Goal: Obtain resource: Obtain resource

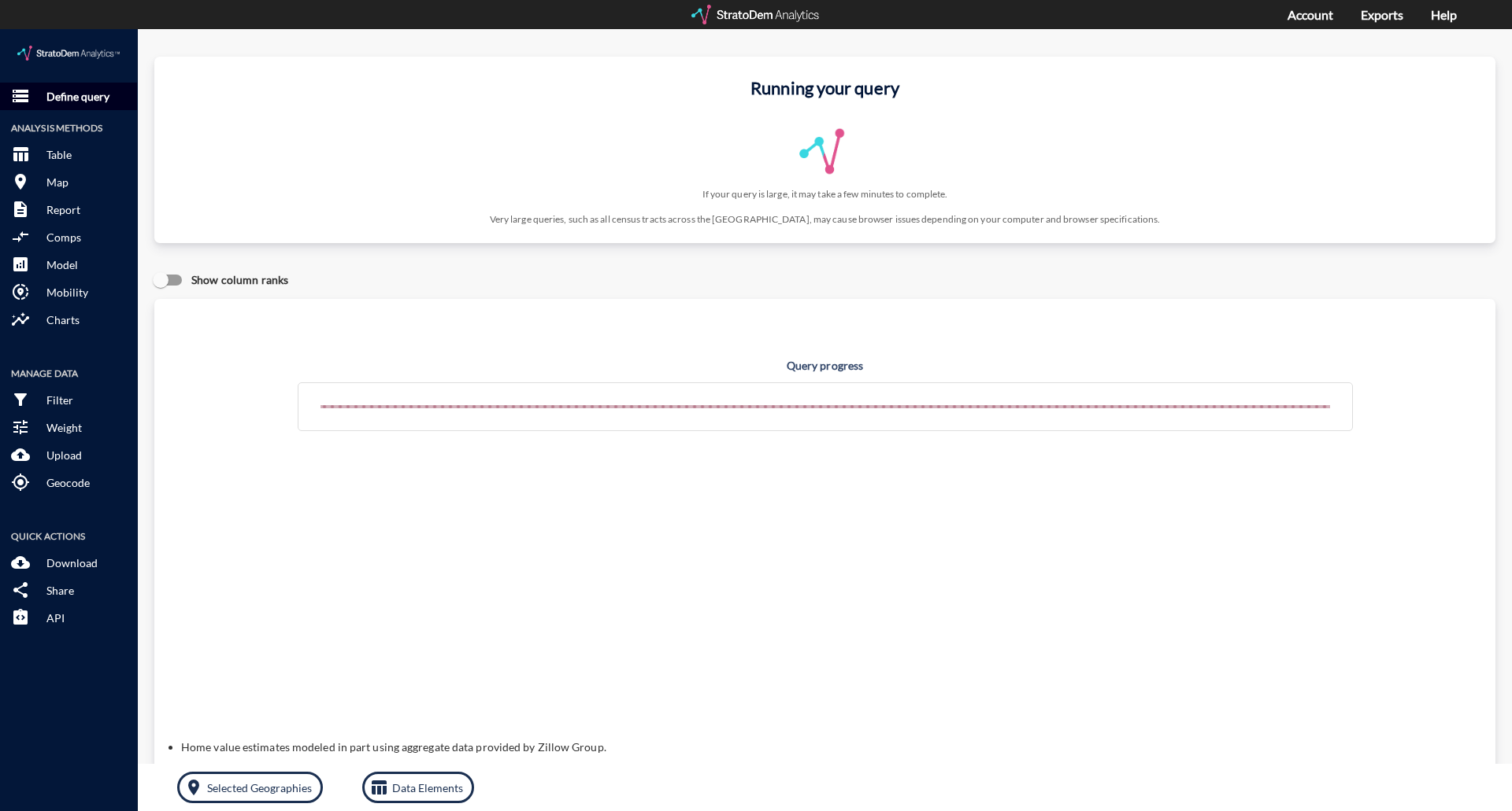
click p "Define query"
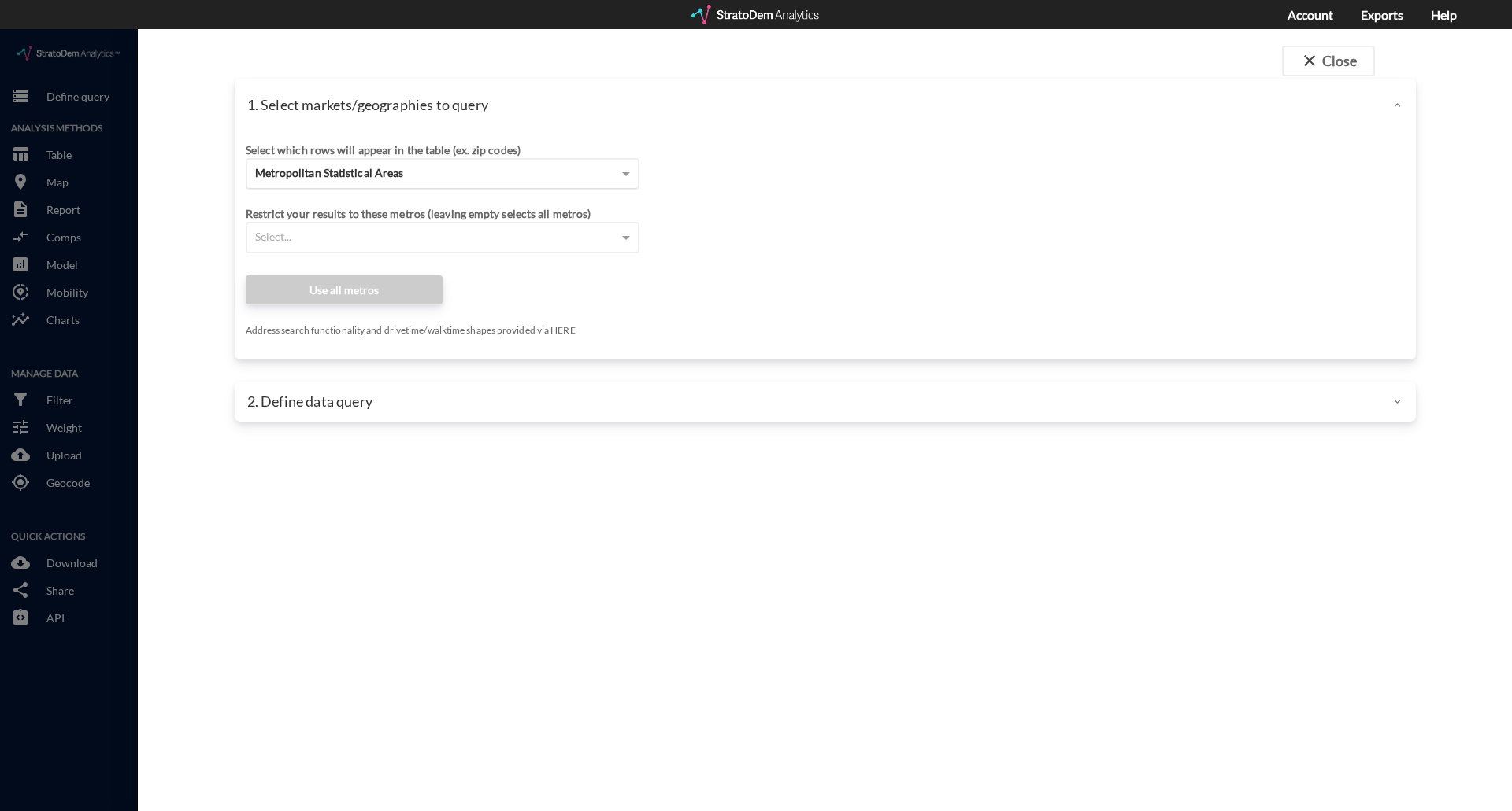
click div "Metropolitan Statistical Areas"
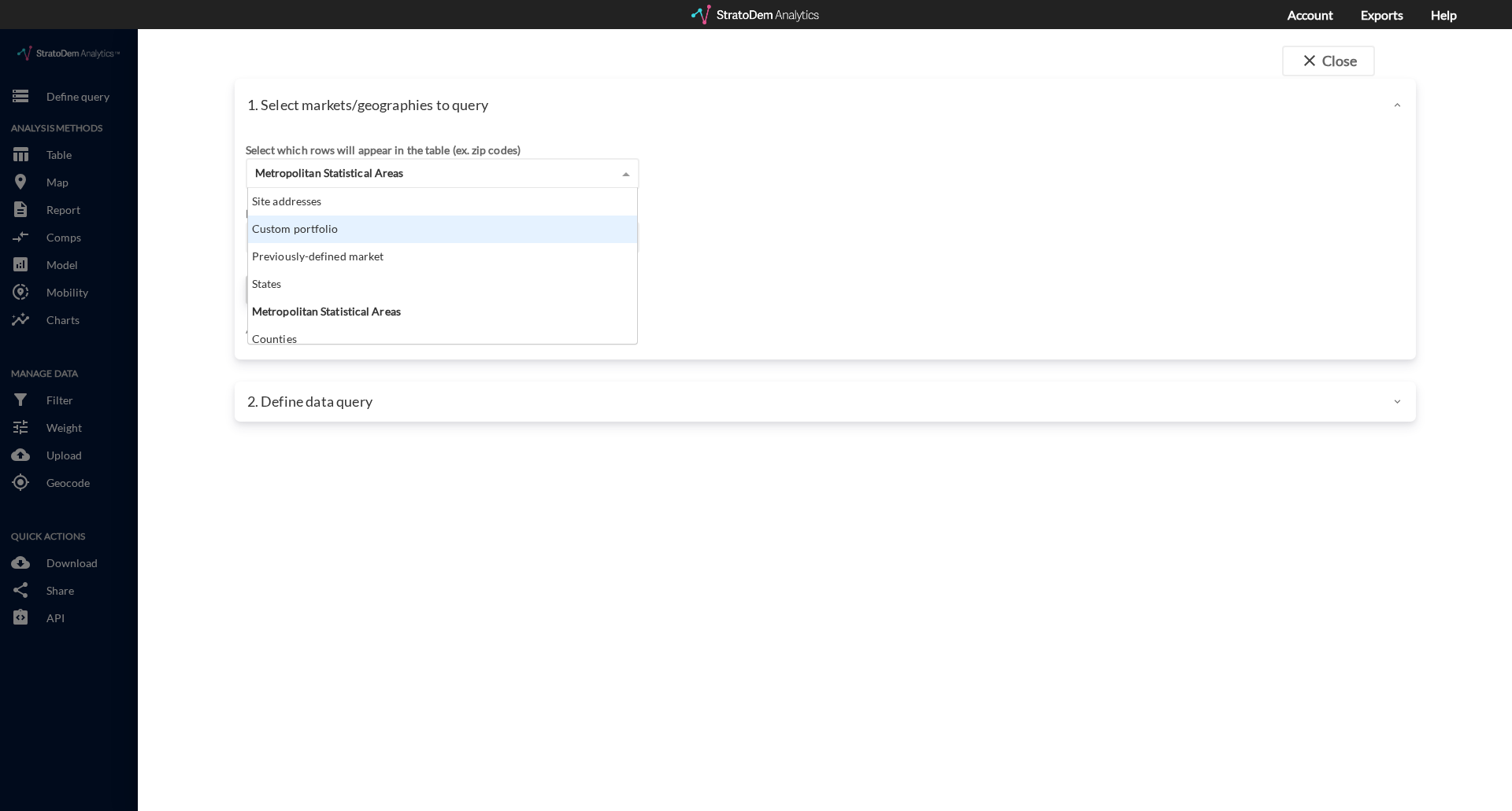
click div "Custom portfolio"
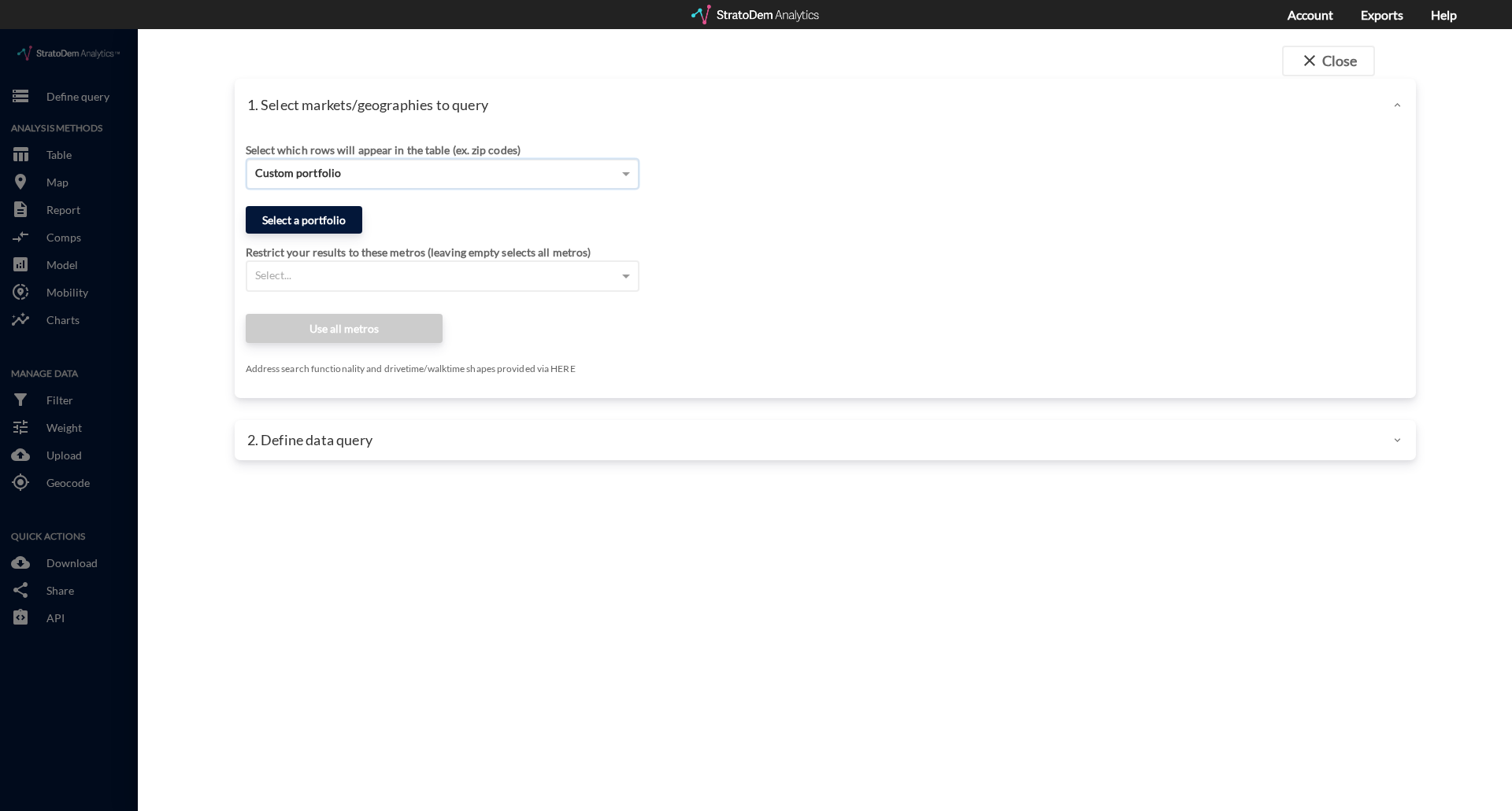
click button "Select a portfolio"
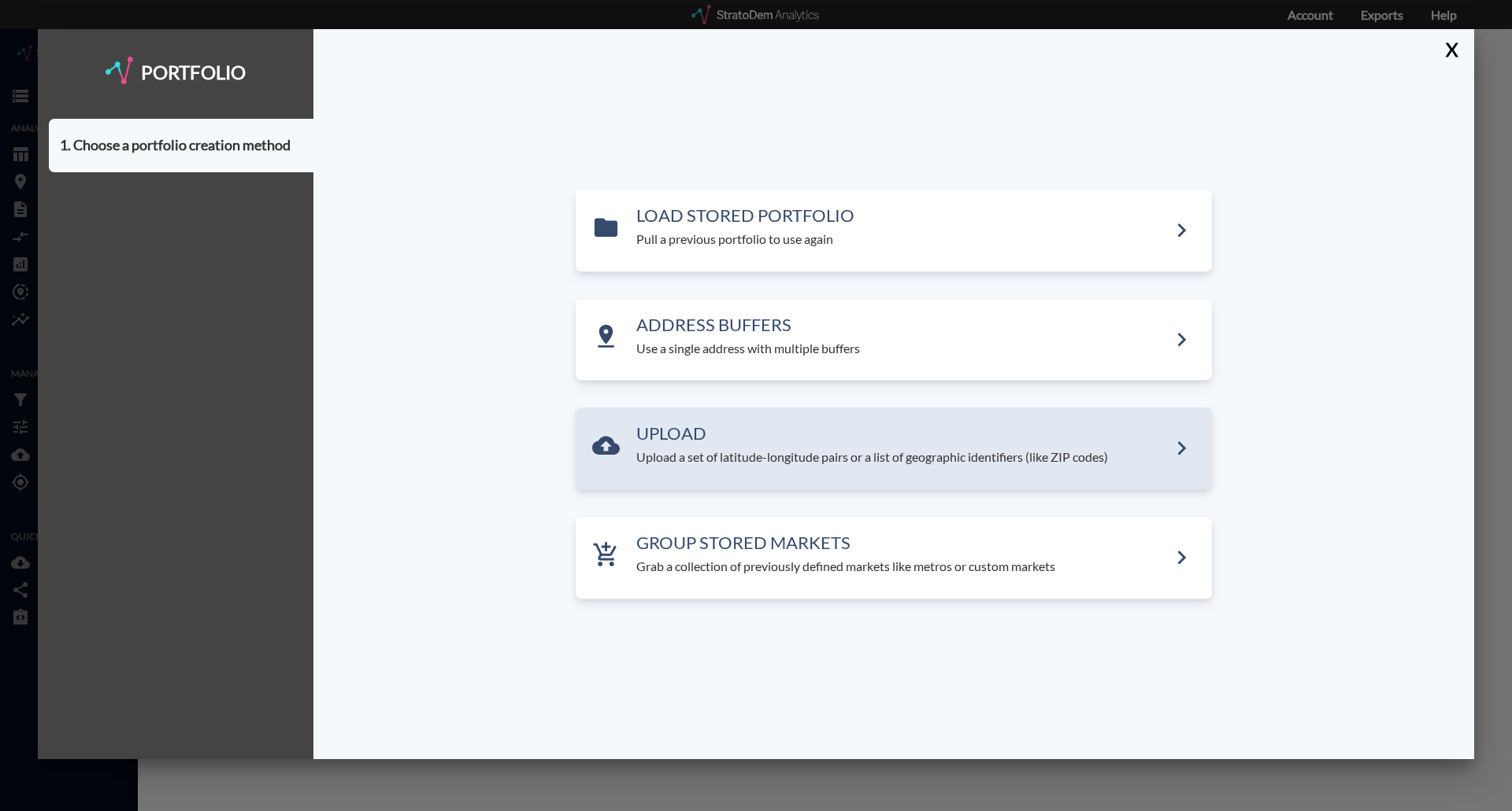
click at [781, 434] on h3 "UPLOAD" at bounding box center [901, 433] width 532 height 19
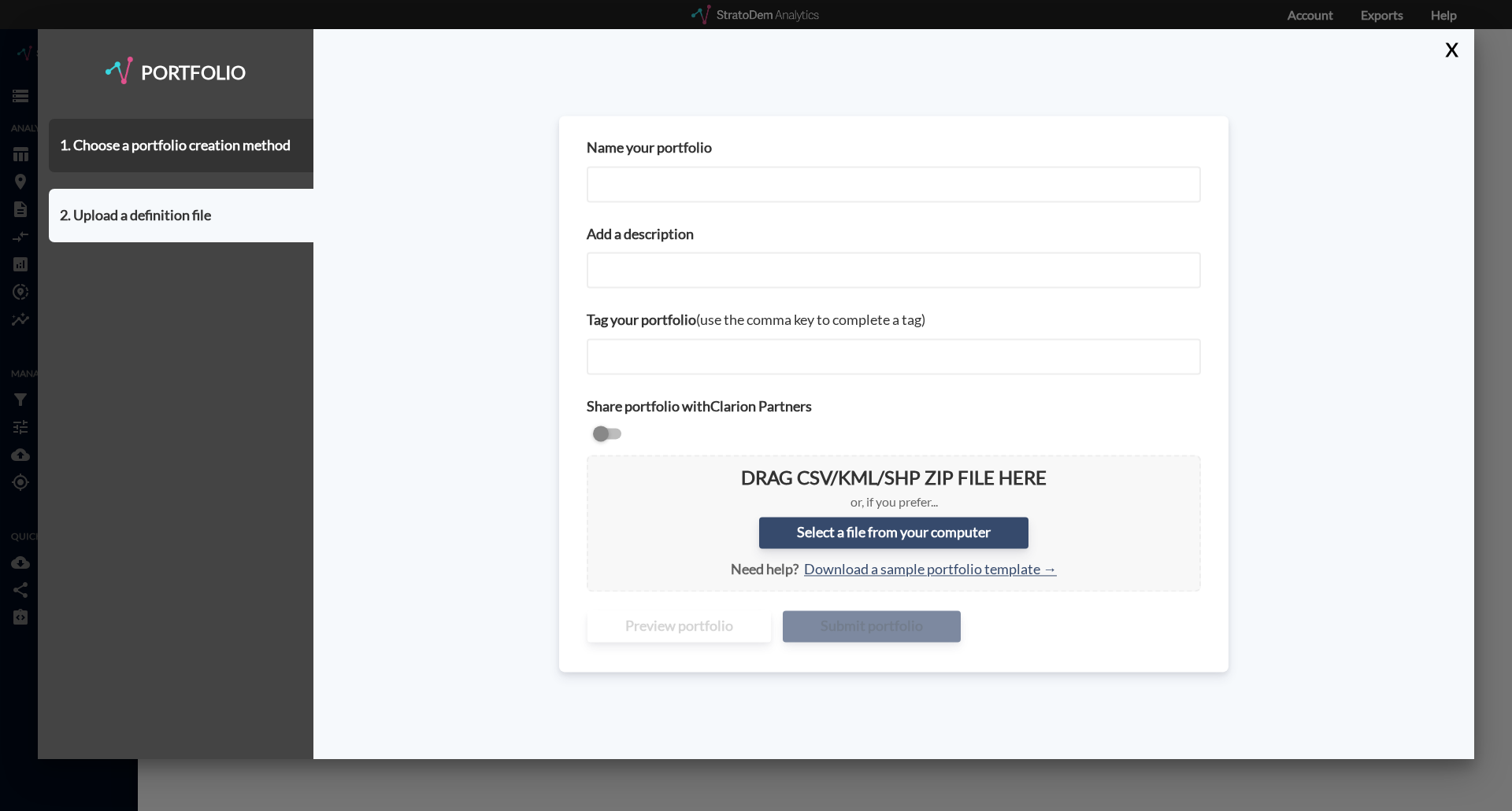
click at [693, 179] on input "Name your portfolio" at bounding box center [893, 184] width 614 height 37
type input "Phoenix Senior Housing"
click at [684, 263] on input "Add a description" at bounding box center [893, 270] width 614 height 37
drag, startPoint x: 748, startPoint y: 176, endPoint x: 586, endPoint y: 193, distance: 162.9
click at [560, 174] on div "Name your portfolio Phoenix Senior Housing Add a description Tag your portfolio…" at bounding box center [893, 393] width 669 height 556
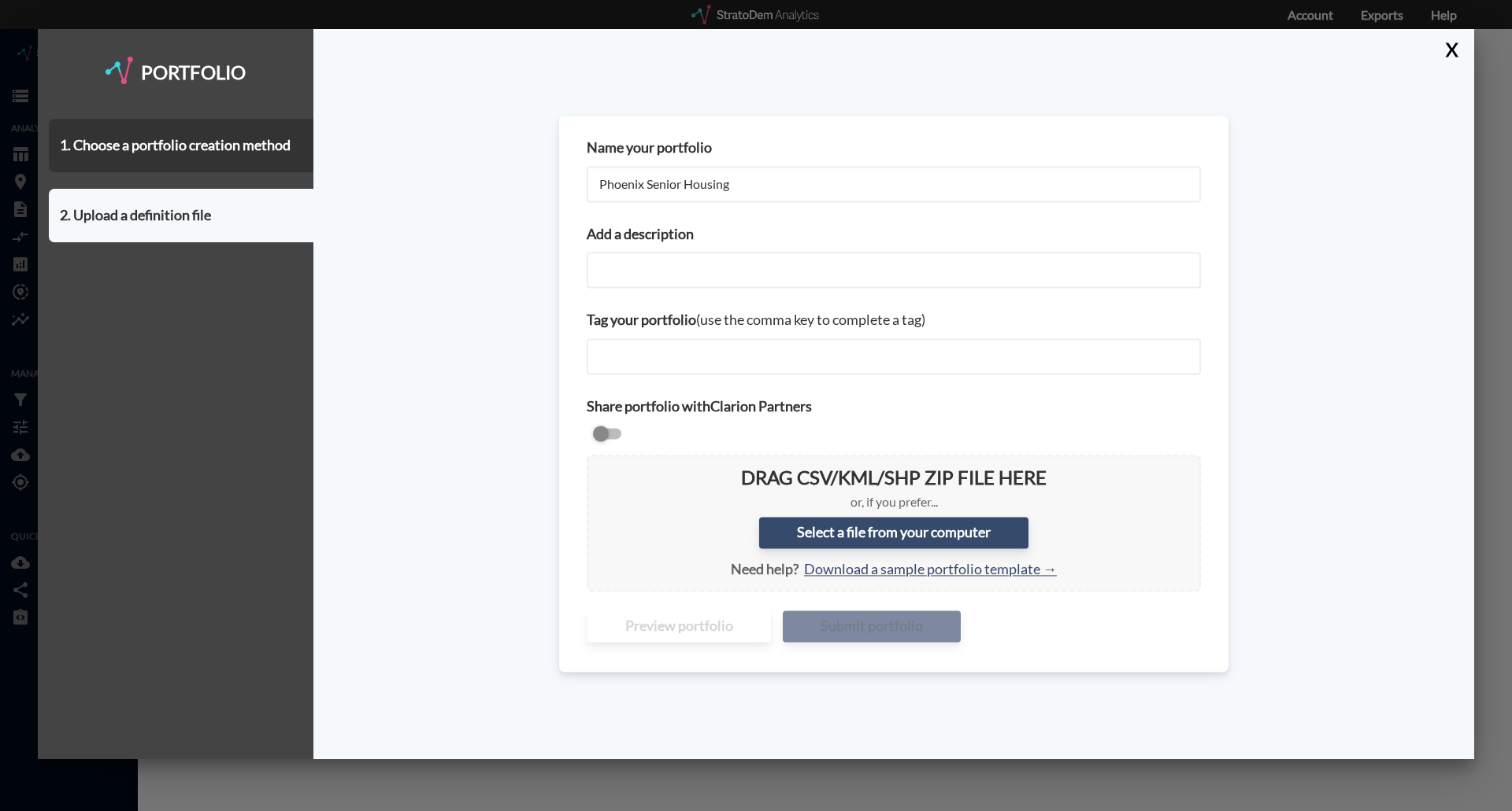
click at [686, 260] on input "Add a description" at bounding box center [893, 270] width 614 height 37
paste input "Phoenix Senior Housing"
type input "Phoenix Senior Housing"
type input "All SH in [GEOGRAPHIC_DATA]"
click at [583, 407] on div "Share portfolio with Clarion Partners" at bounding box center [894, 420] width 636 height 69
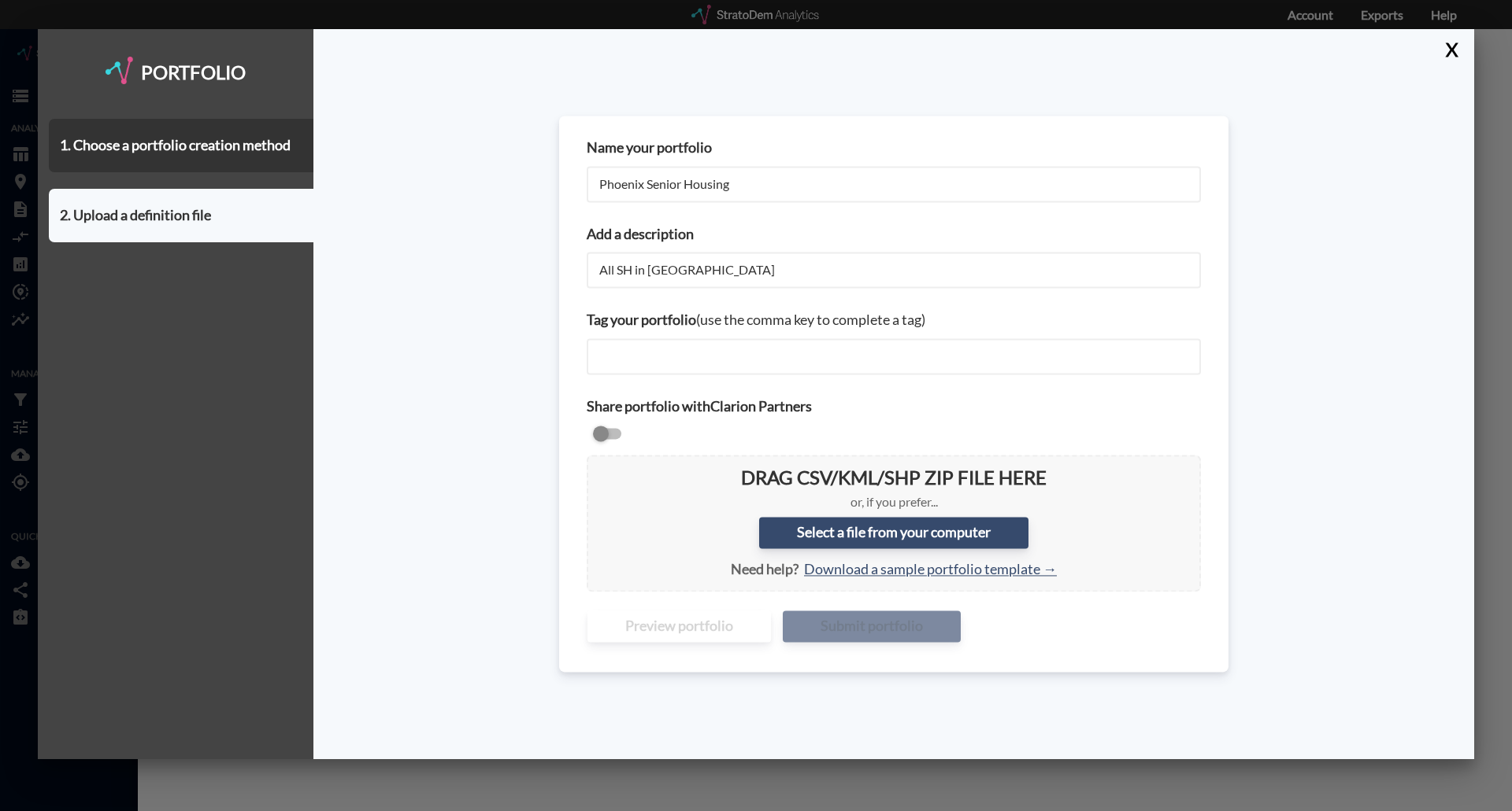
drag, startPoint x: 610, startPoint y: 429, endPoint x: 624, endPoint y: 430, distance: 14.0
click at [610, 431] on input "checkbox" at bounding box center [893, 434] width 614 height 19
checkbox input "true"
click at [933, 537] on label "Select a file from your computer" at bounding box center [893, 533] width 269 height 32
click at [599, 468] on input "Select a file from your computer" at bounding box center [599, 468] width 0 height 0
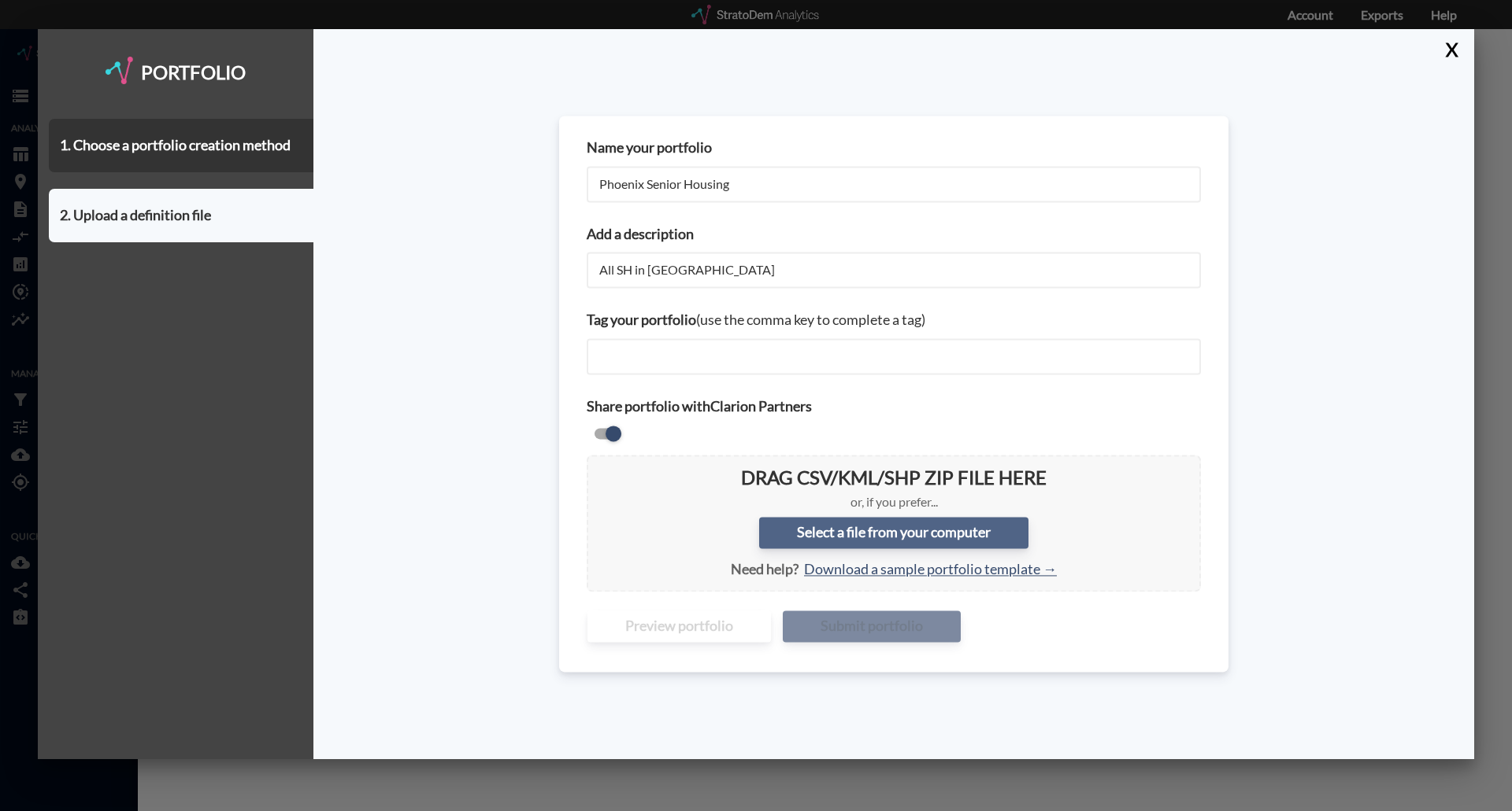
type input "C:\fakepath\Phoenix_Seniors Housing All MM StratoDem Custom Portfolio.csv"
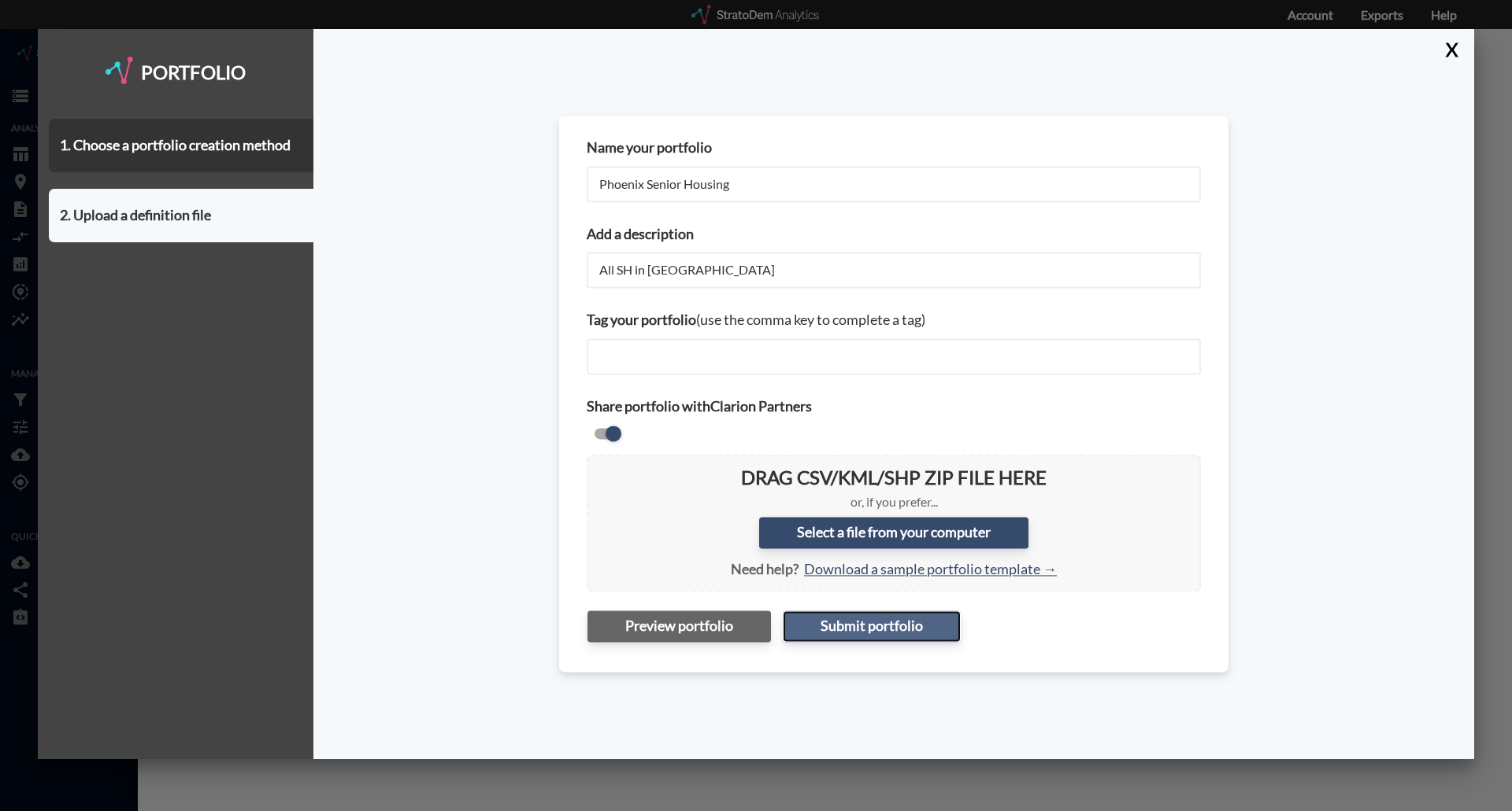
click at [871, 623] on button "Submit portfolio" at bounding box center [871, 627] width 178 height 32
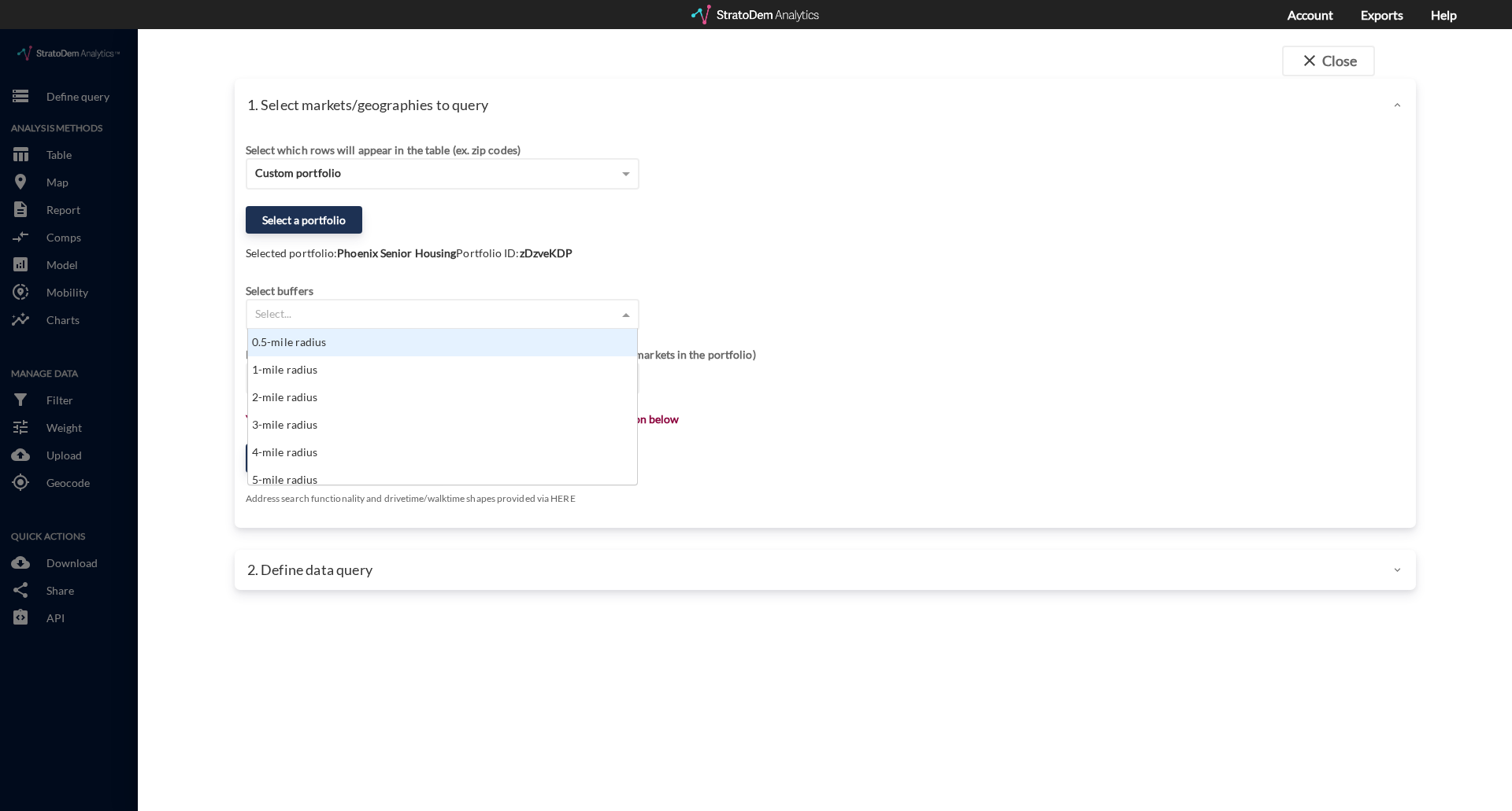
click div "Select..."
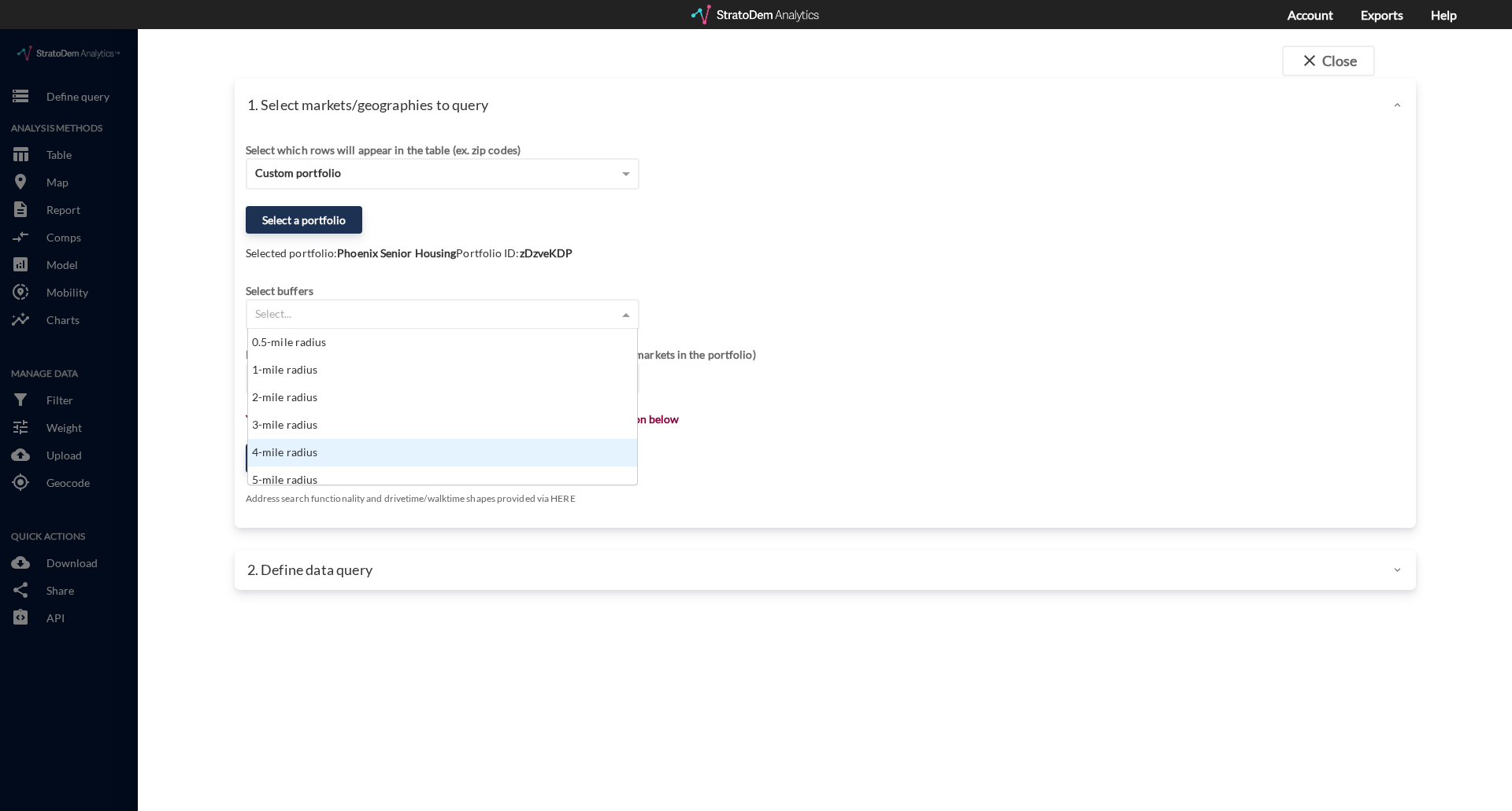
scroll to position [79, 0]
click div "7-mile radius"
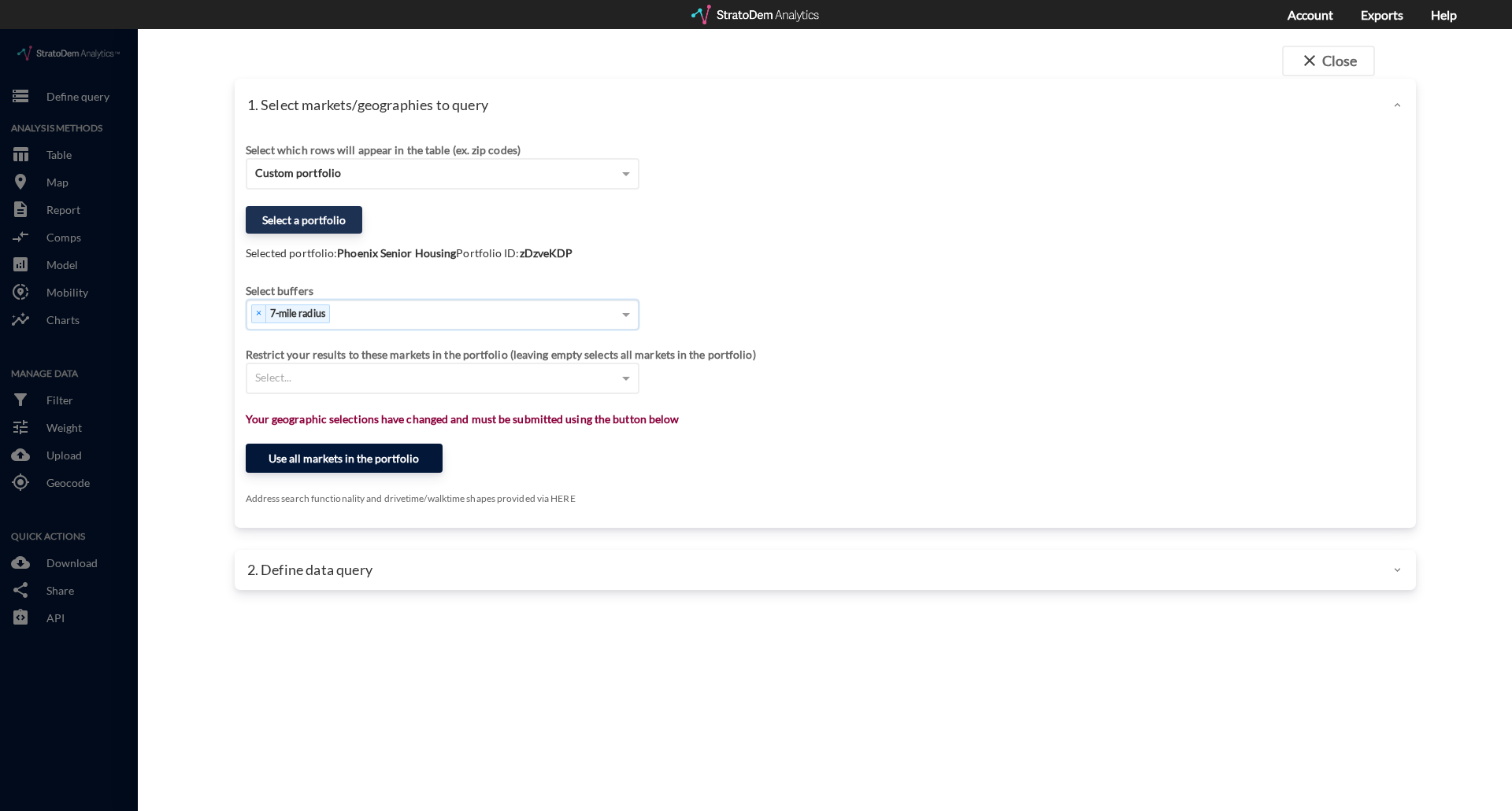
click button "Use all markets in the portfolio"
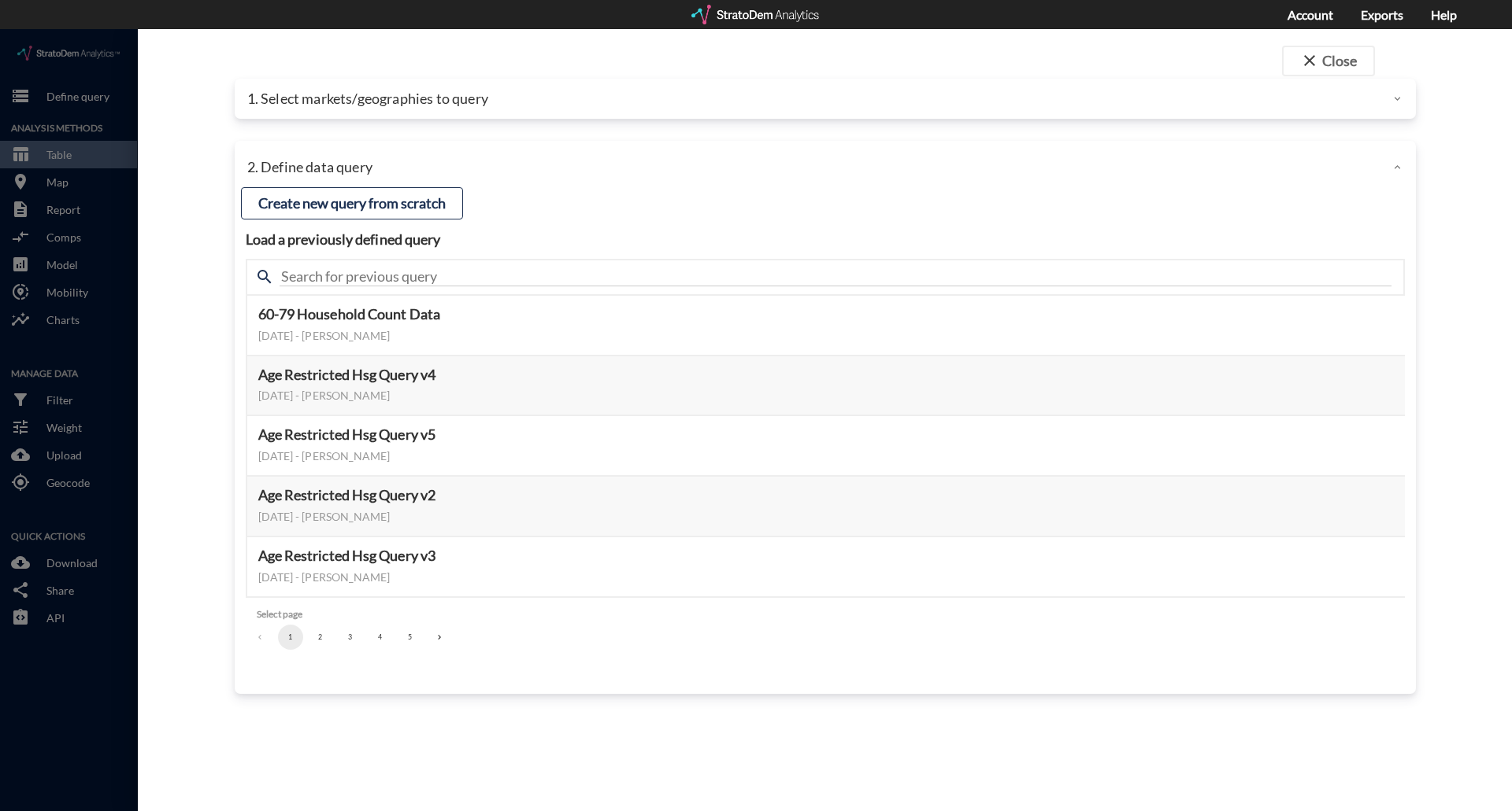
drag, startPoint x: 323, startPoint y: 606, endPoint x: 339, endPoint y: 609, distance: 16.3
click button "2"
click button "Select this query"
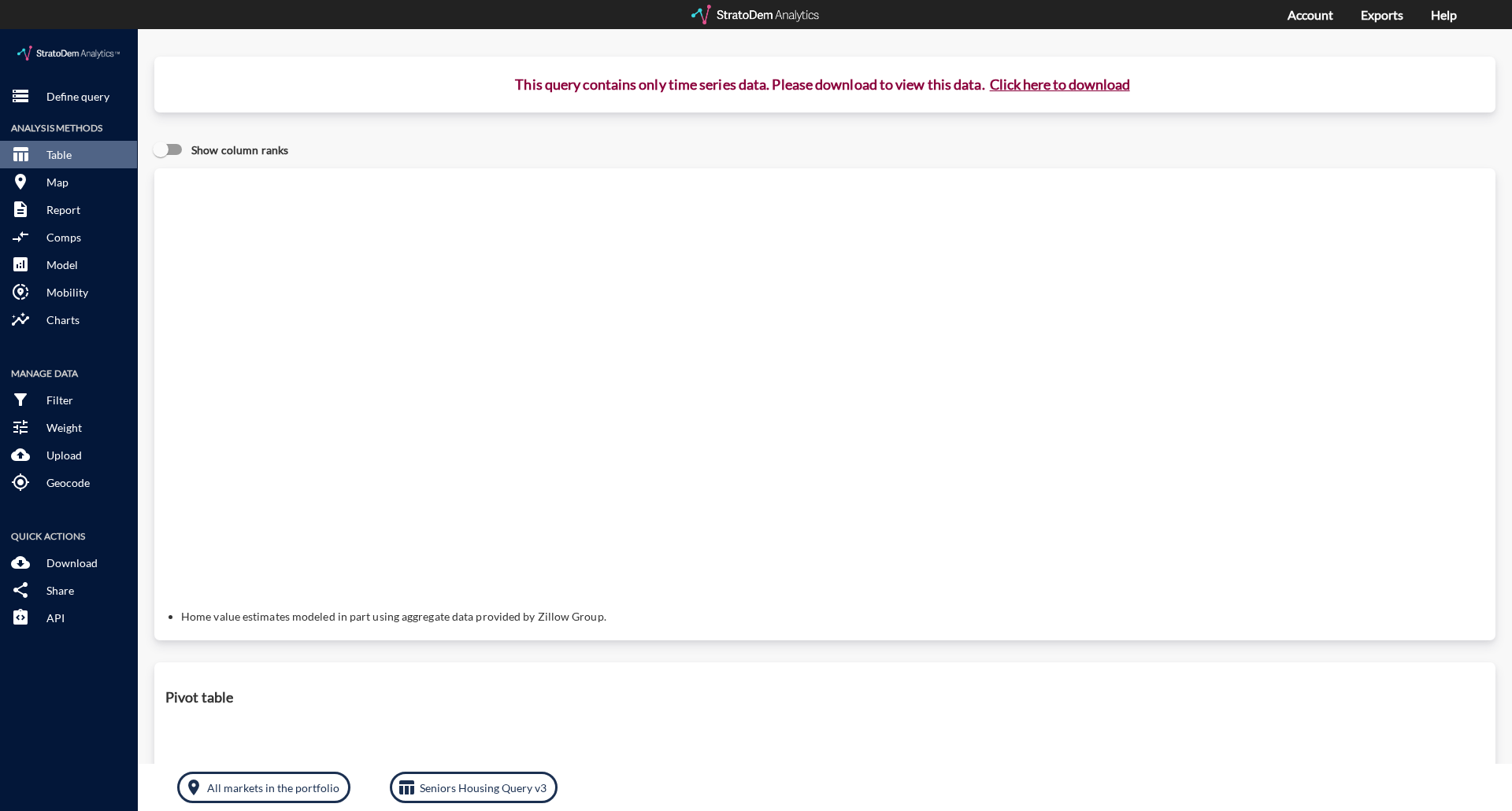
click button "Click here to download"
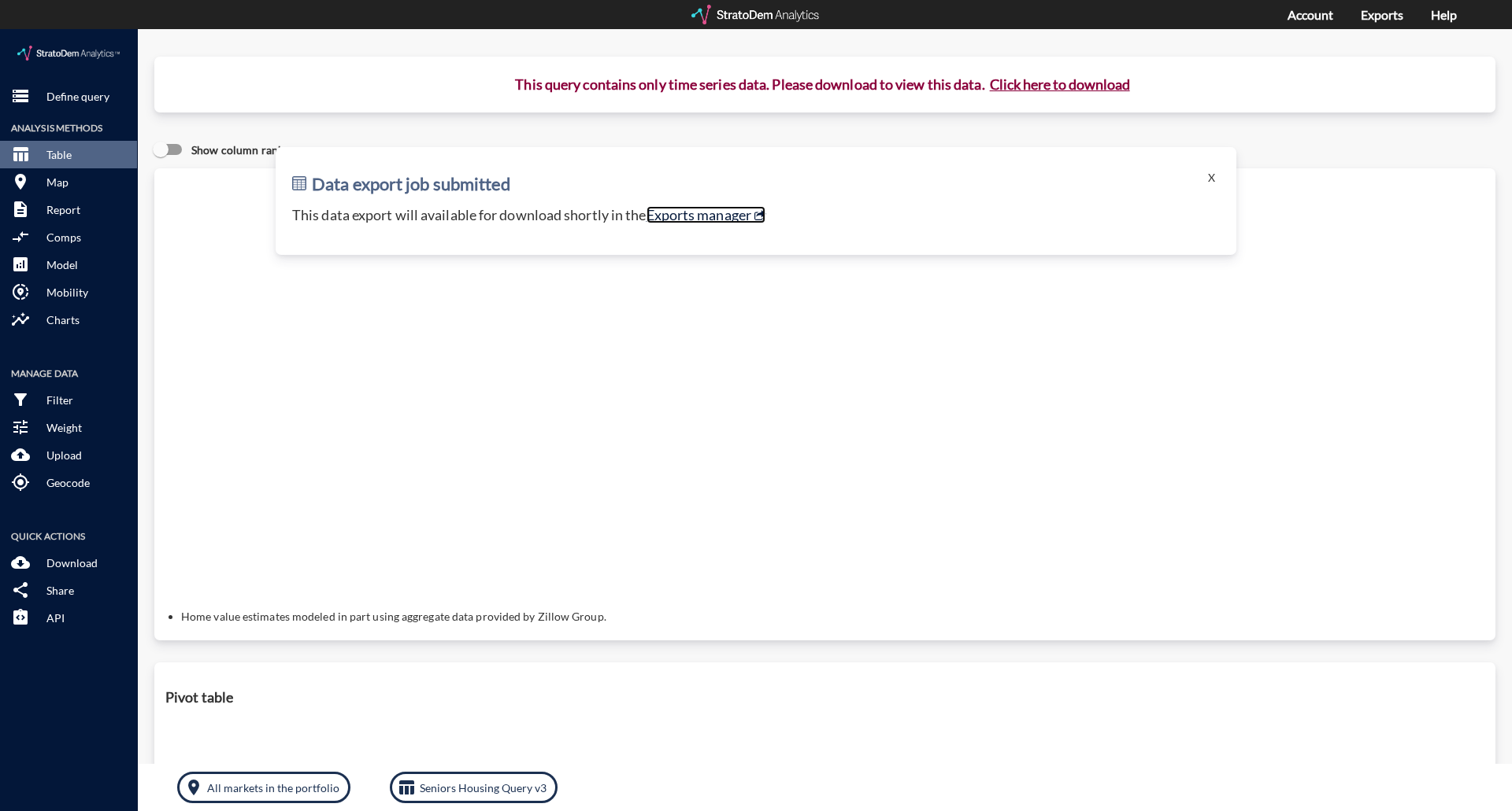
click link "Exports manager"
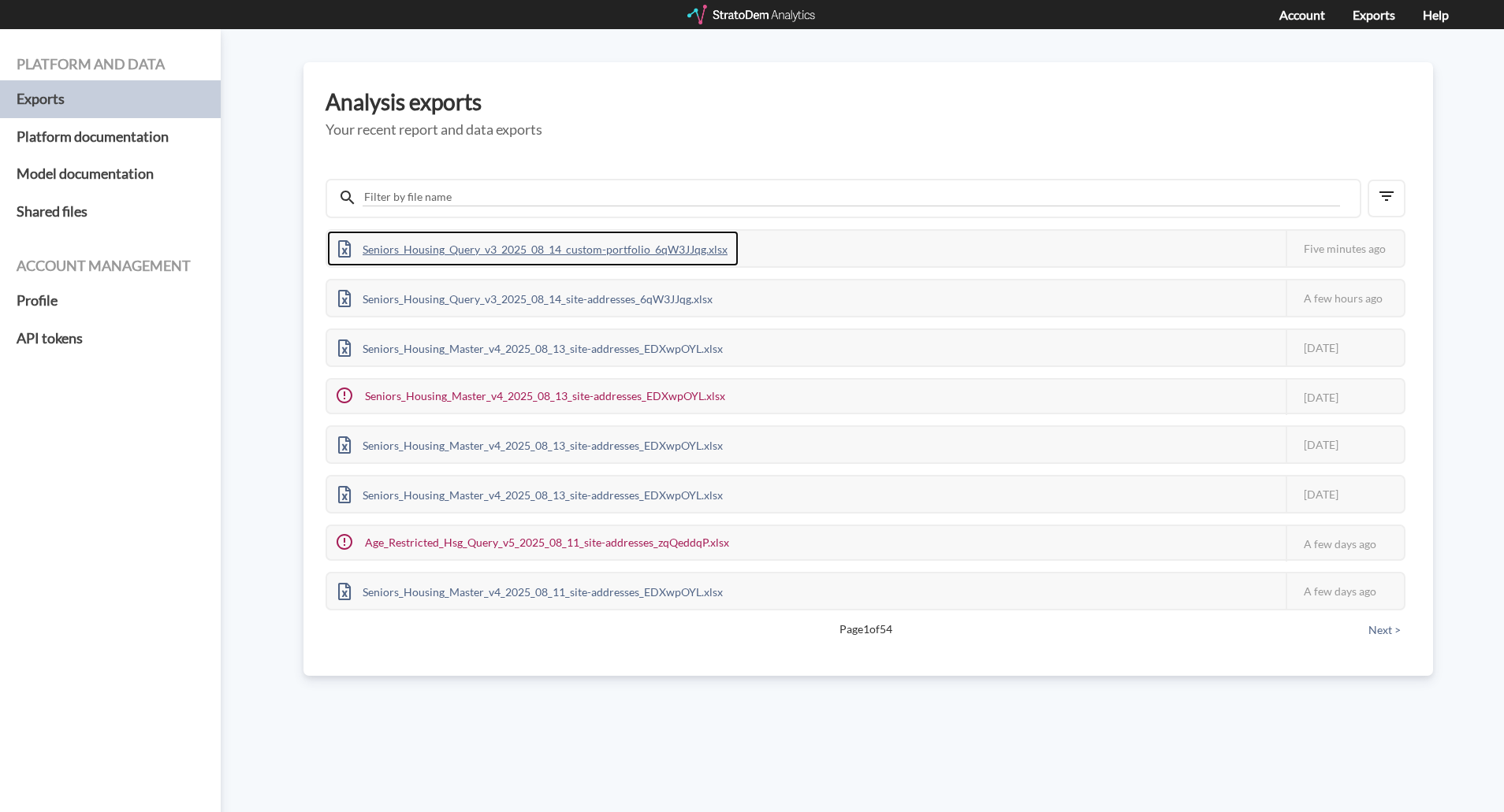
click at [579, 240] on div "Seniors_Housing_Query_v3_2025_08_14_custom-portfolio_6qW3JJqg.xlsx" at bounding box center [532, 249] width 411 height 36
